Goal: Transaction & Acquisition: Purchase product/service

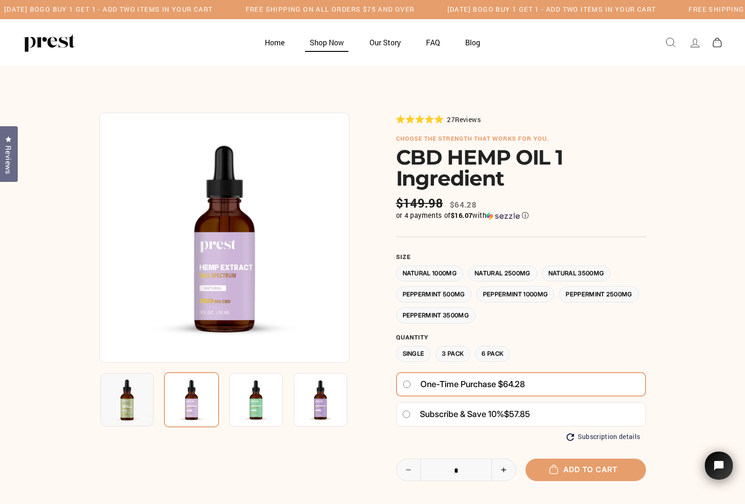
click at [323, 41] on link "Shop Now" at bounding box center [326, 42] width 57 height 18
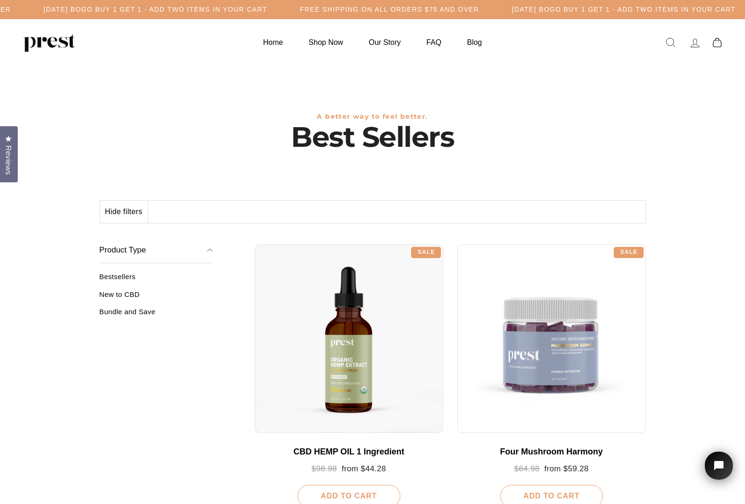
click at [124, 277] on link "Bestsellers" at bounding box center [157, 279] width 114 height 15
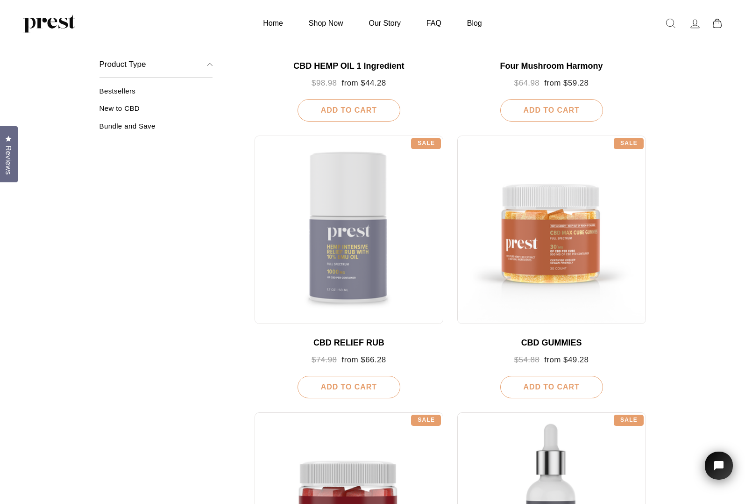
scroll to position [117, 0]
